Goal: Find specific page/section: Find specific page/section

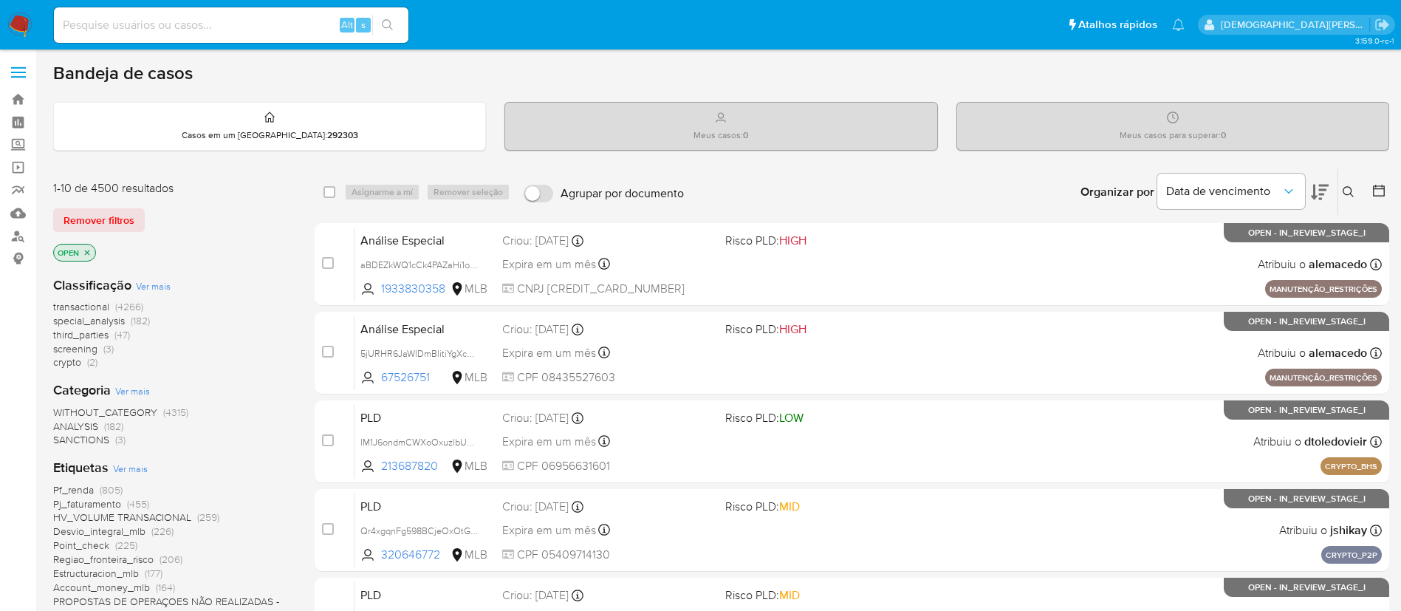
click at [147, 26] on input at bounding box center [231, 25] width 354 height 19
paste input "1398008315"
type input "1398008315"
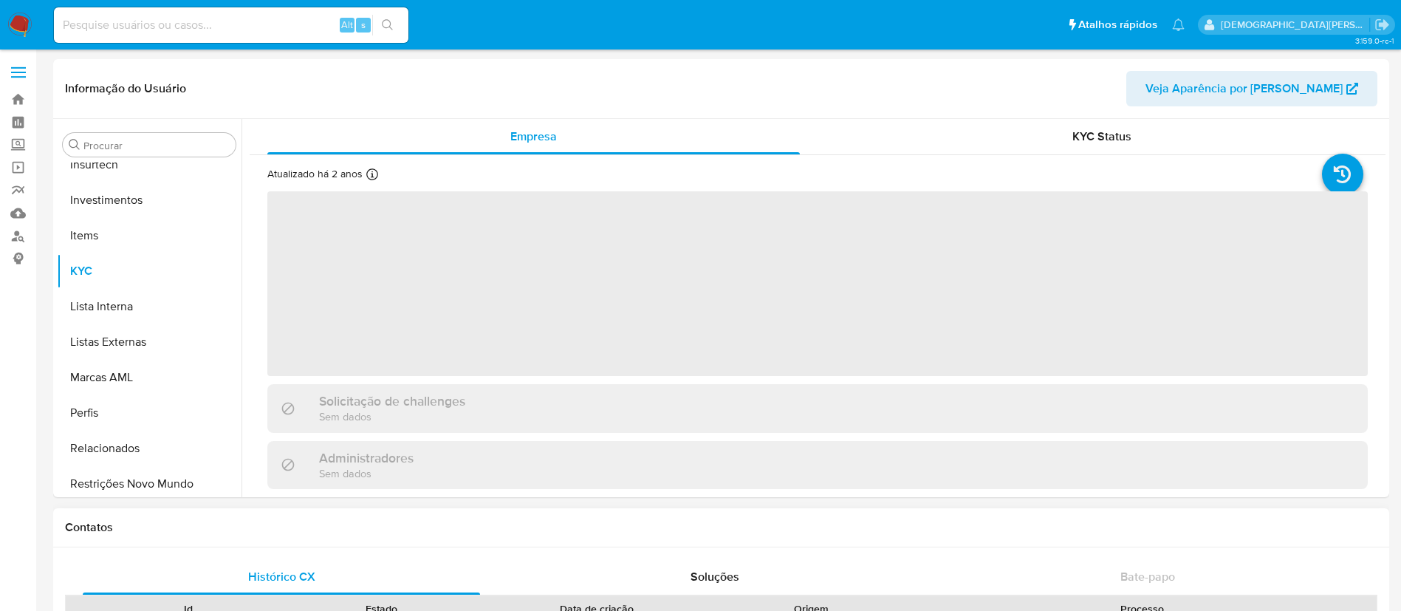
scroll to position [695, 0]
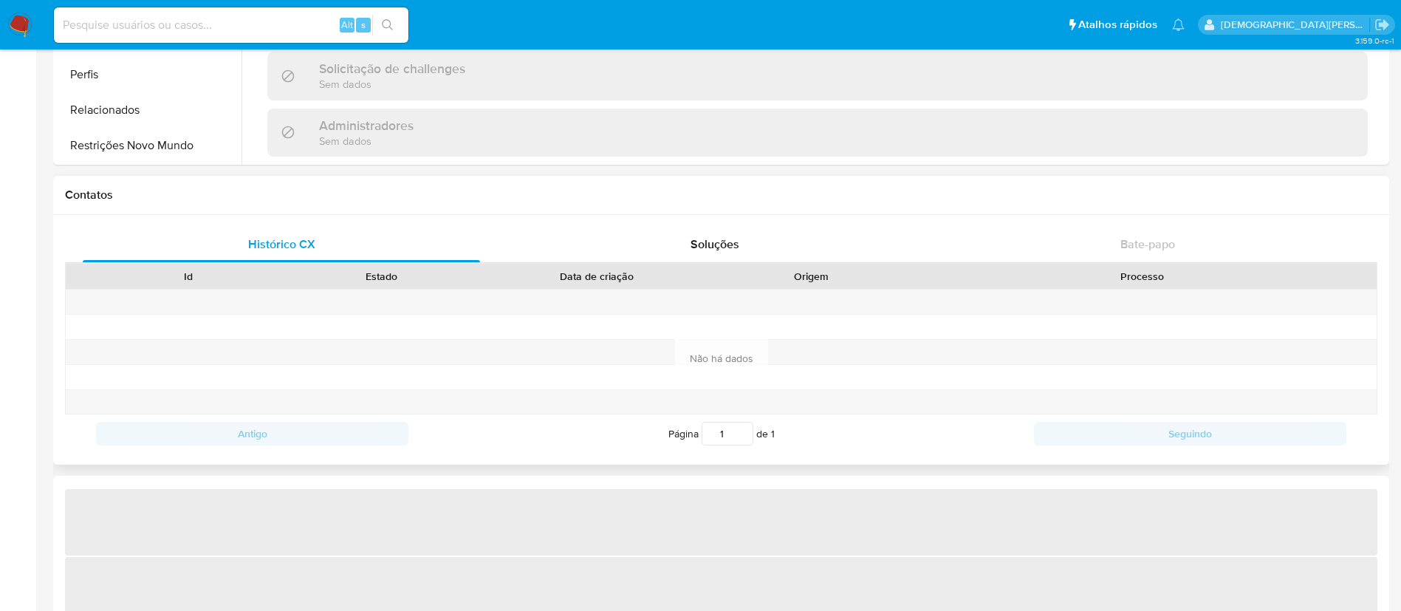
select select "10"
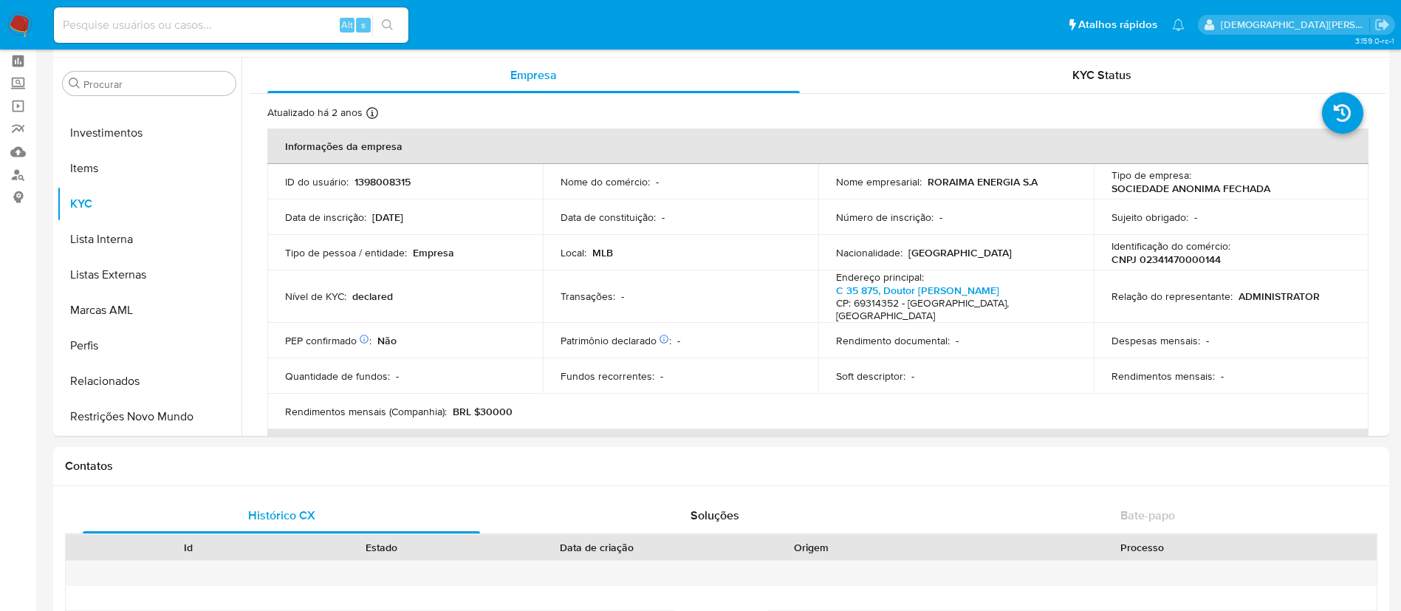
scroll to position [0, 0]
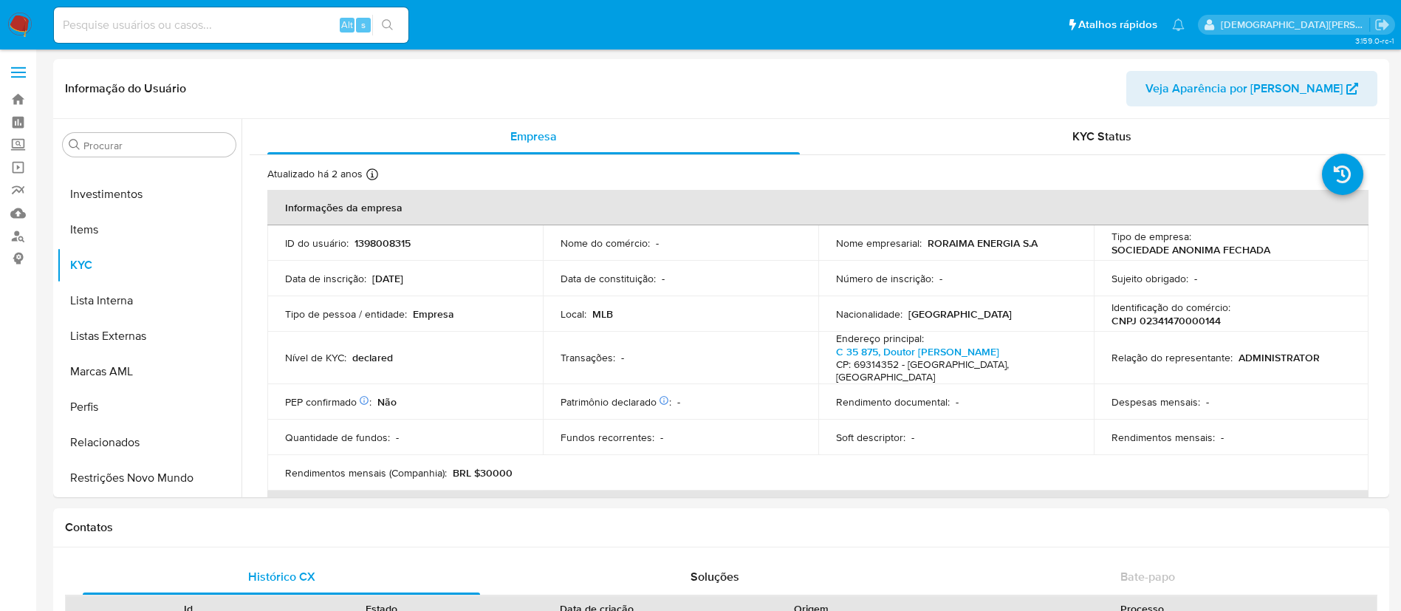
click at [256, 38] on div "Alt s" at bounding box center [231, 24] width 354 height 35
click at [240, 27] on input at bounding box center [231, 25] width 354 height 19
paste input "2131656725"
type input "2131656725"
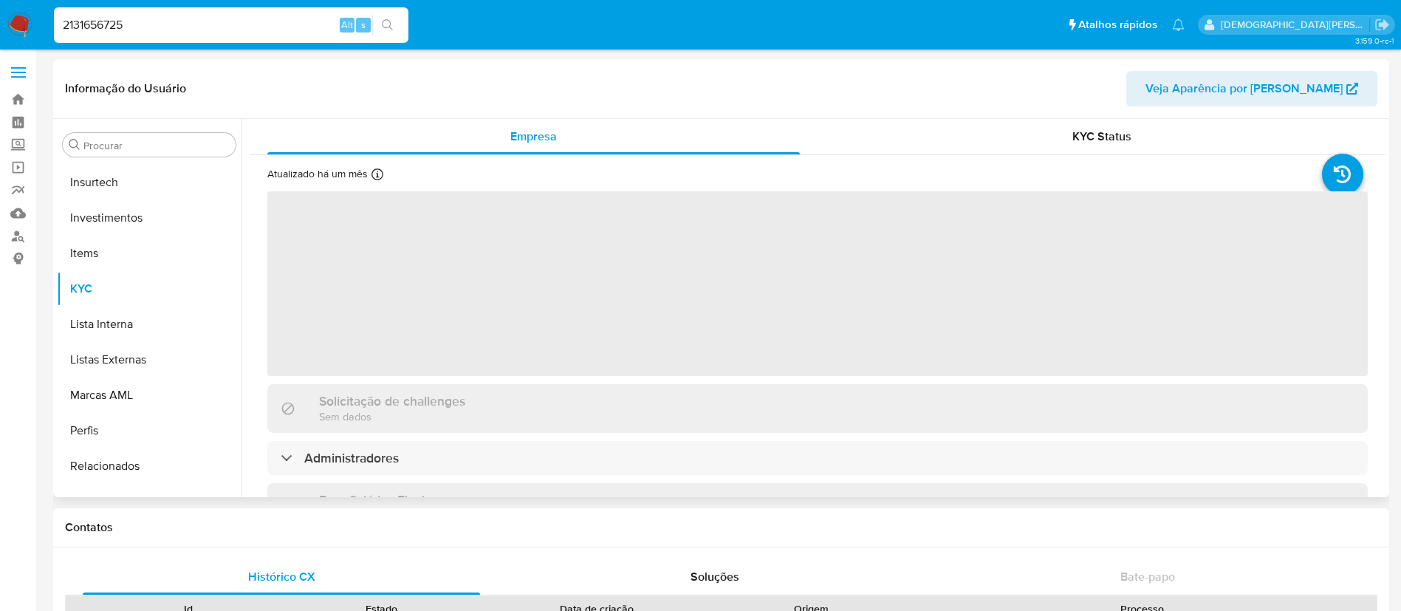
scroll to position [695, 0]
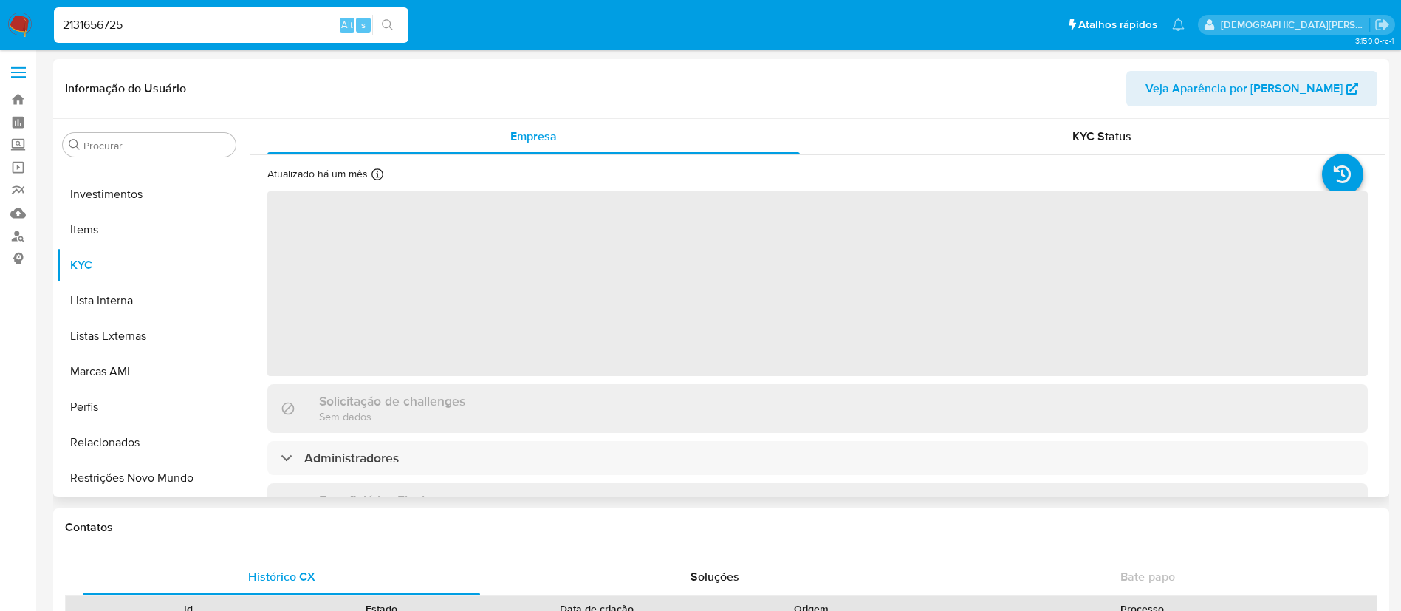
select select "10"
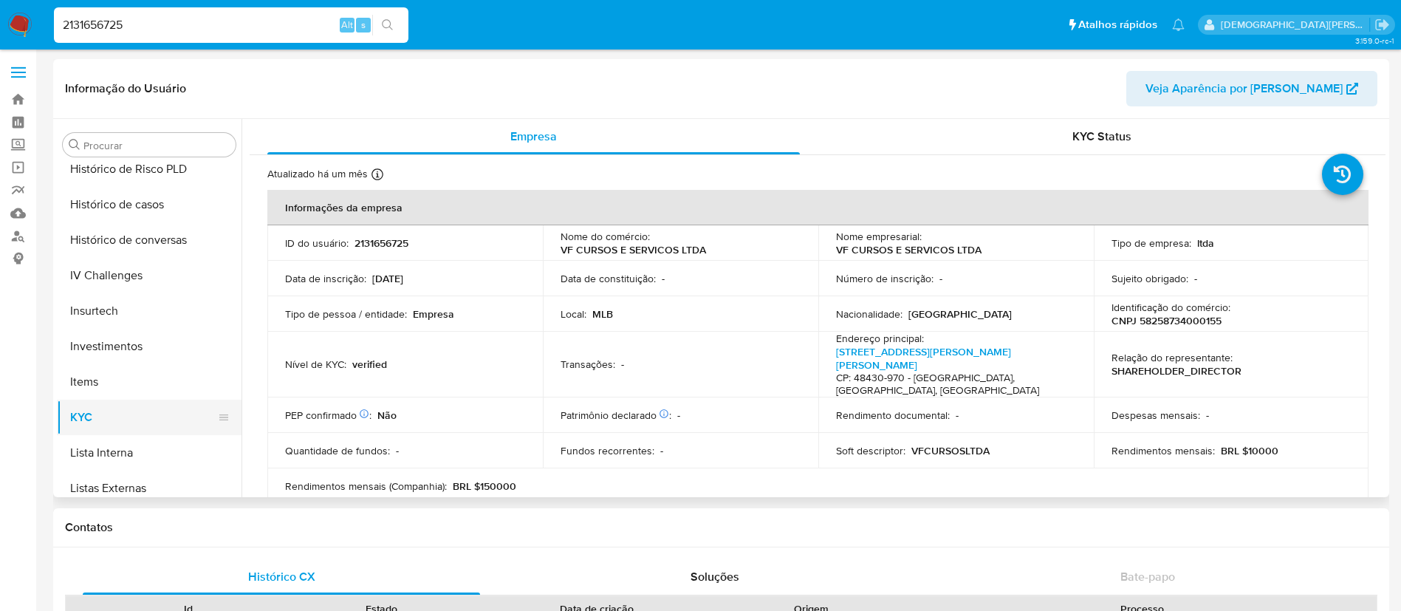
scroll to position [473, 0]
click at [117, 194] on button "Geral" at bounding box center [143, 202] width 173 height 35
